Goal: Task Accomplishment & Management: Manage account settings

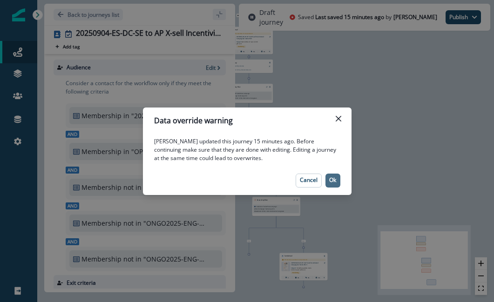
click at [331, 178] on p "Ok" at bounding box center [332, 180] width 7 height 7
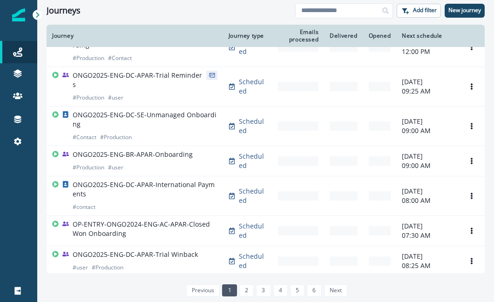
scroll to position [156, 0]
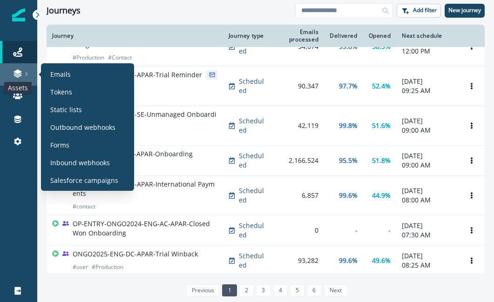
click at [21, 74] on icon at bounding box center [17, 73] width 9 height 9
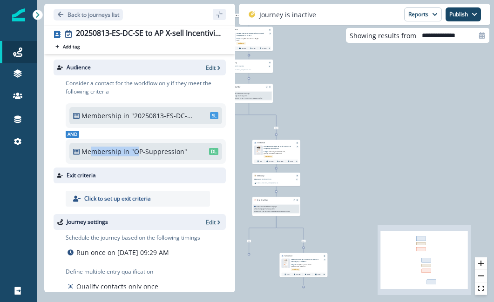
drag, startPoint x: 92, startPoint y: 152, endPoint x: 136, endPoint y: 152, distance: 43.8
click at [136, 152] on div "Membership in "OP-Suppression" DL" at bounding box center [145, 152] width 145 height 10
click at [156, 154] on p ""OP-Suppression"" at bounding box center [162, 152] width 63 height 10
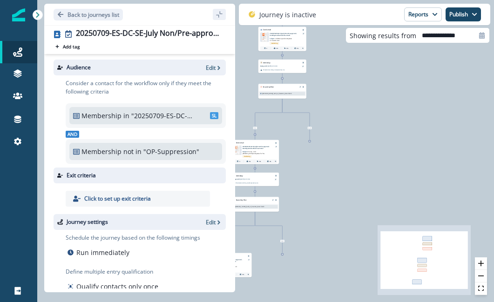
click at [81, 151] on div "Membership not in "OP-Suppression" DL" at bounding box center [145, 152] width 145 height 10
click at [141, 154] on div "Membership not in "OP-Suppression" DL" at bounding box center [145, 152] width 145 height 10
click at [109, 152] on p "Membership" at bounding box center [101, 152] width 40 height 10
click at [134, 153] on p "not in" at bounding box center [132, 152] width 18 height 10
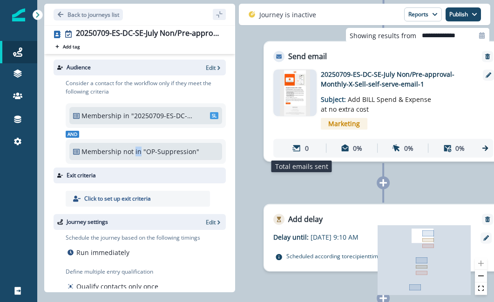
click at [311, 148] on div "0" at bounding box center [300, 148] width 47 height 17
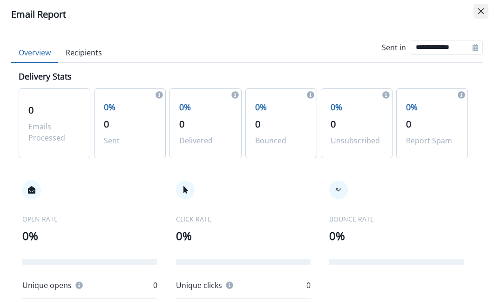
click at [475, 9] on button "Close" at bounding box center [480, 11] width 15 height 15
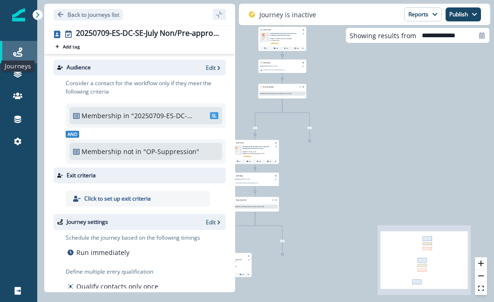
click at [18, 55] on icon at bounding box center [17, 51] width 9 height 9
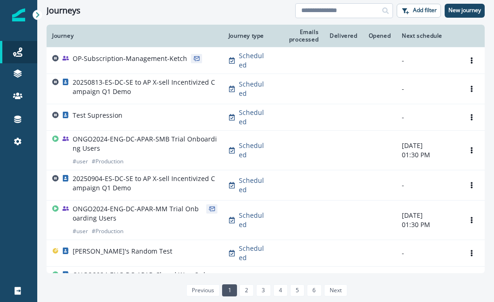
click at [321, 15] on input at bounding box center [344, 10] width 98 height 15
type input "******"
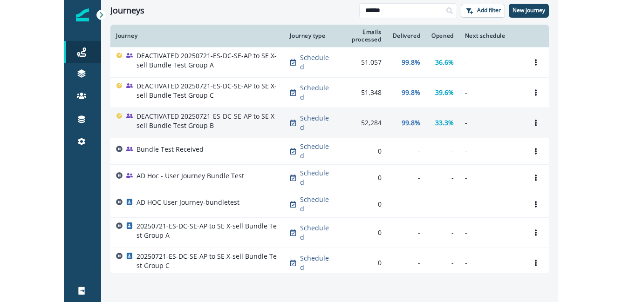
scroll to position [35, 0]
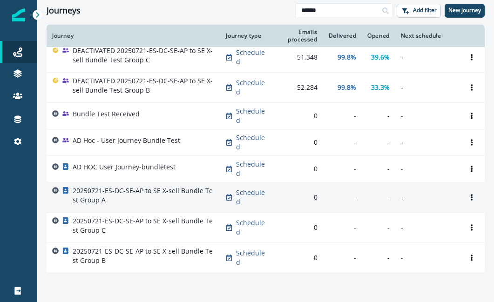
click at [185, 204] on p "20250721-ES-DC-SE-AP to SE X-sell Bundle Test Group A" at bounding box center [144, 195] width 142 height 19
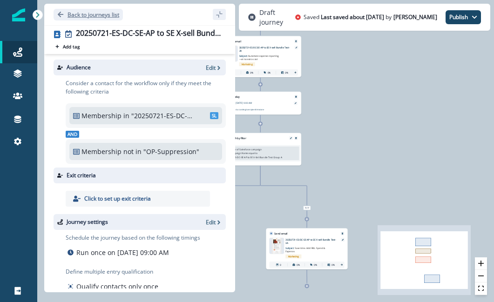
click at [58, 13] on icon "Go back" at bounding box center [60, 14] width 7 height 7
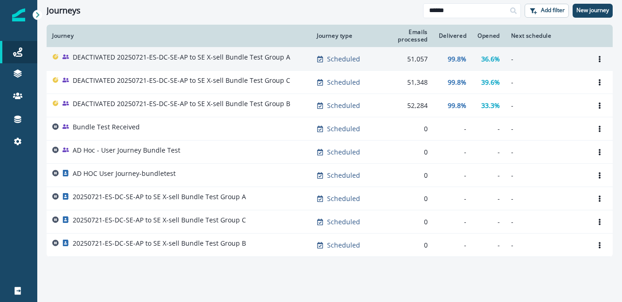
click at [213, 53] on p "DEACTIVATED 20250721-ES-DC-SE-AP to SE X-sell Bundle Test Group A" at bounding box center [181, 57] width 217 height 9
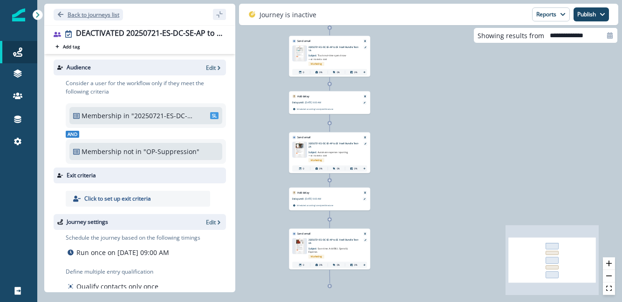
click at [56, 14] on button "Back to journeys list" at bounding box center [88, 15] width 69 height 12
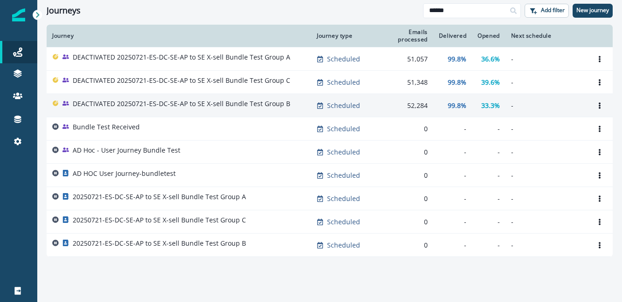
click at [231, 105] on p "DEACTIVATED 20250721-ES-DC-SE-AP to SE X-sell Bundle Test Group B" at bounding box center [181, 103] width 217 height 9
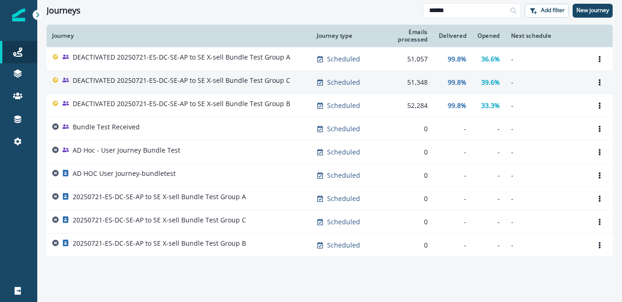
click at [271, 81] on p "DEACTIVATED 20250721-ES-DC-SE-AP to SE X-sell Bundle Test Group C" at bounding box center [181, 80] width 217 height 9
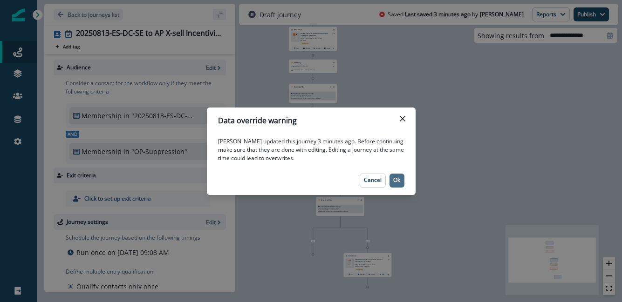
click at [395, 179] on p "Ok" at bounding box center [396, 180] width 7 height 7
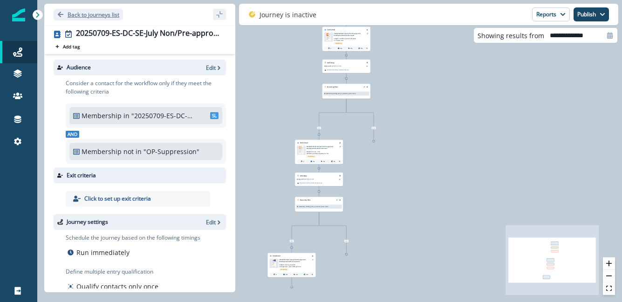
click at [60, 13] on icon "Go back" at bounding box center [61, 15] width 6 height 6
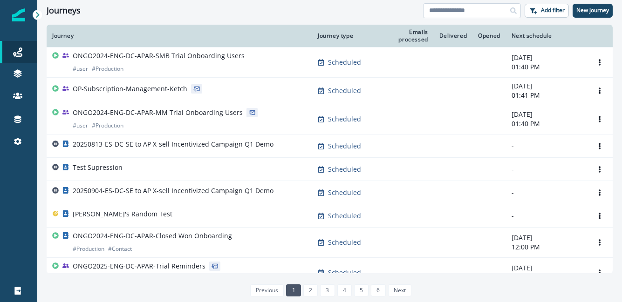
click at [455, 17] on input at bounding box center [472, 10] width 98 height 15
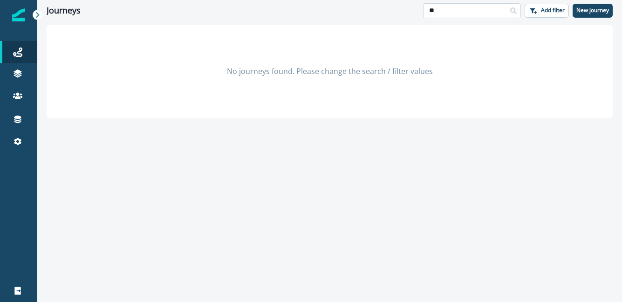
type input "*"
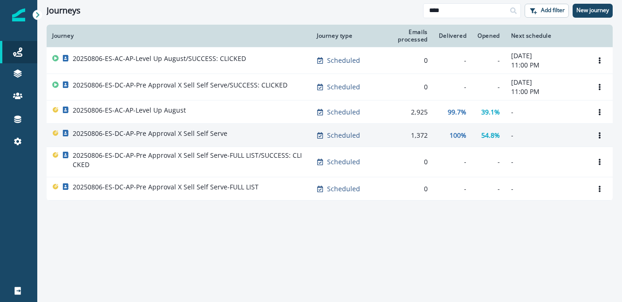
type input "****"
click at [149, 136] on p "20250806-ES-DC-AP-Pre Approval X Sell Self Serve" at bounding box center [150, 133] width 155 height 9
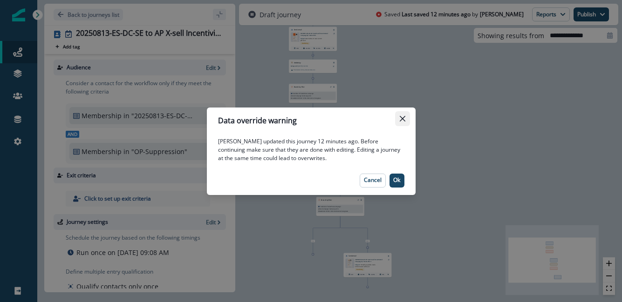
click at [404, 120] on icon "Close" at bounding box center [402, 119] width 6 height 6
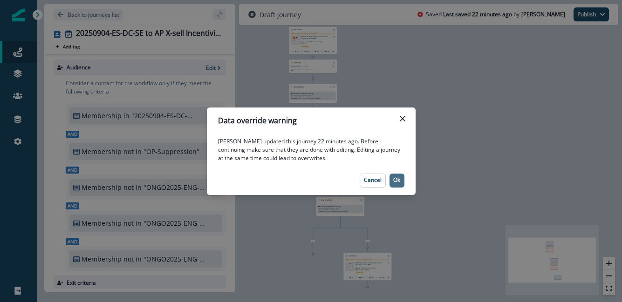
click at [396, 180] on p "Ok" at bounding box center [396, 180] width 7 height 7
click at [398, 184] on button "Ok" at bounding box center [396, 181] width 15 height 14
click at [398, 179] on p "Ok" at bounding box center [396, 180] width 7 height 7
